Goal: Information Seeking & Learning: Compare options

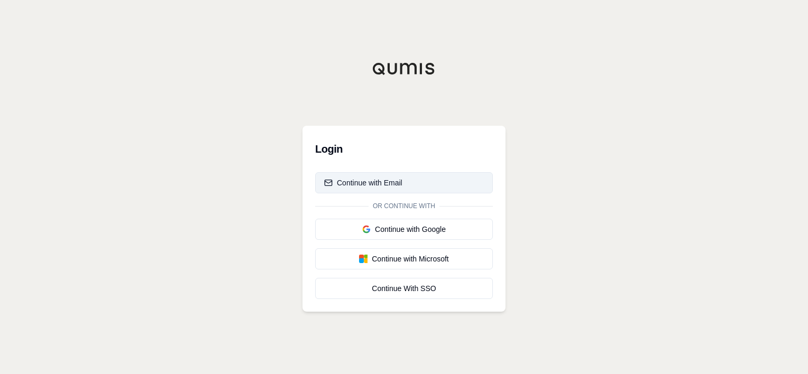
click at [366, 189] on button "Continue with Email" at bounding box center [404, 182] width 178 height 21
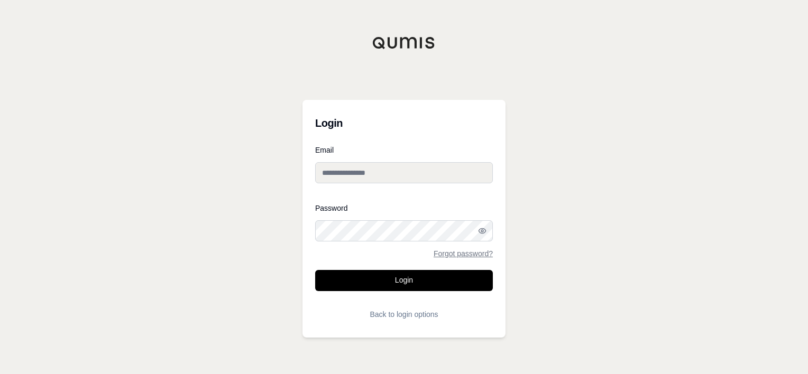
click at [366, 174] on input "Email" at bounding box center [404, 172] width 178 height 21
type input "**********"
click at [370, 318] on button "Back to login options" at bounding box center [404, 314] width 178 height 21
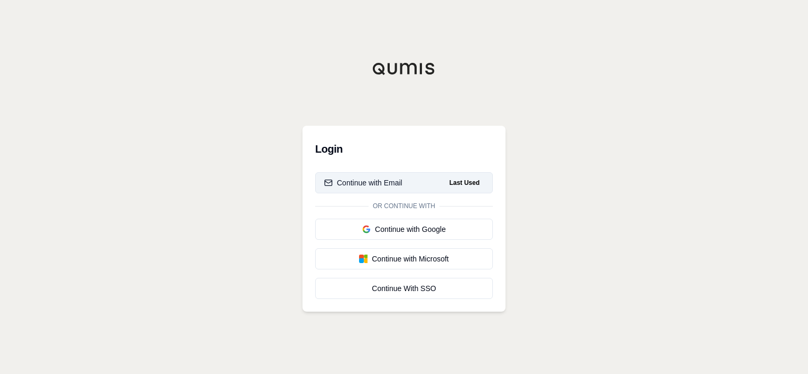
click at [387, 189] on button "Continue with Email Last Used" at bounding box center [404, 182] width 178 height 21
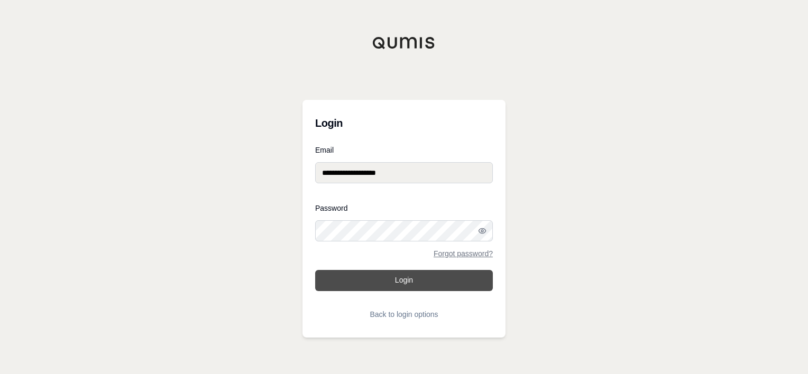
click at [389, 284] on button "Login" at bounding box center [404, 280] width 178 height 21
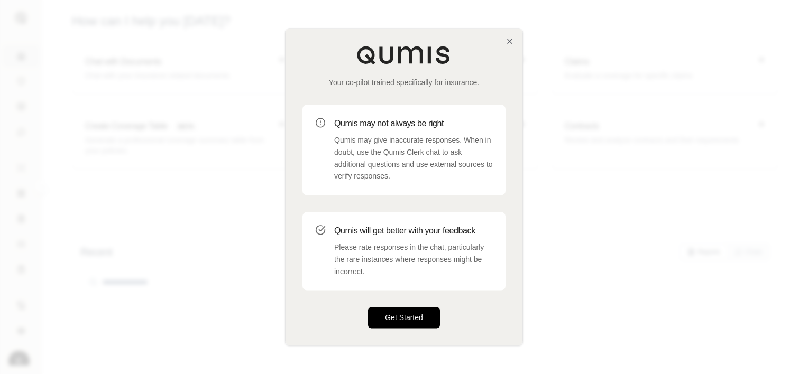
click at [402, 321] on button "Get Started" at bounding box center [404, 318] width 72 height 21
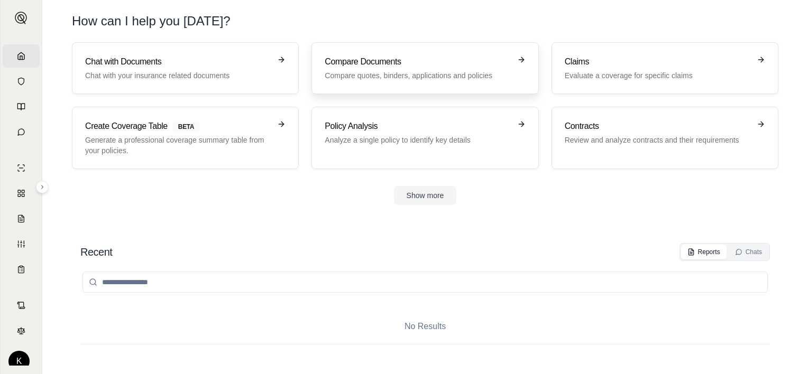
click at [439, 74] on p "Compare quotes, binders, applications and policies" at bounding box center [417, 75] width 186 height 11
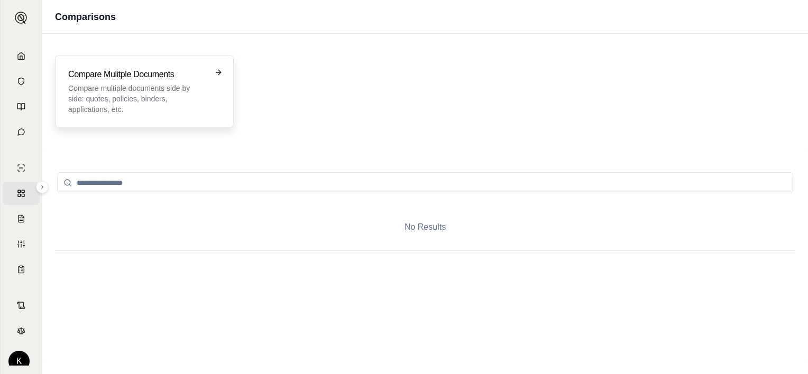
click at [168, 96] on p "Compare multiple documents side by side: quotes, policies, binders, application…" at bounding box center [136, 99] width 137 height 32
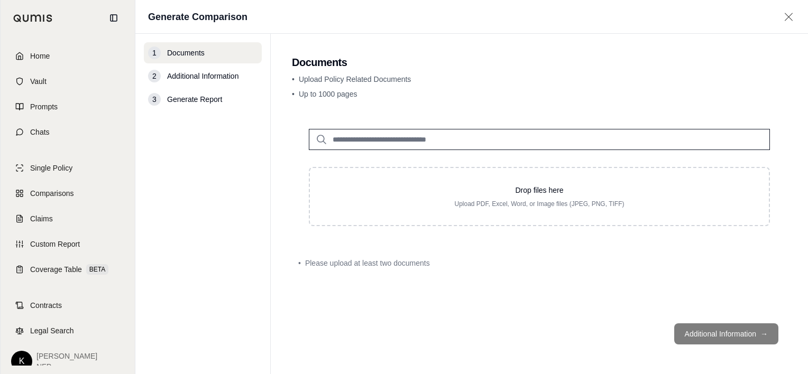
click at [19, 358] on html "Home Vault Prompts Chats Single Policy Comparisons Claims Custom Report Coverag…" at bounding box center [404, 187] width 808 height 374
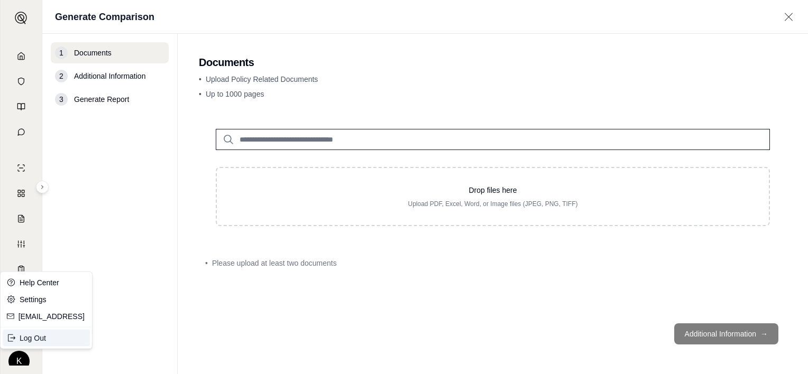
click at [25, 337] on div "Log Out" at bounding box center [46, 338] width 87 height 17
